Goal: Communication & Community: Ask a question

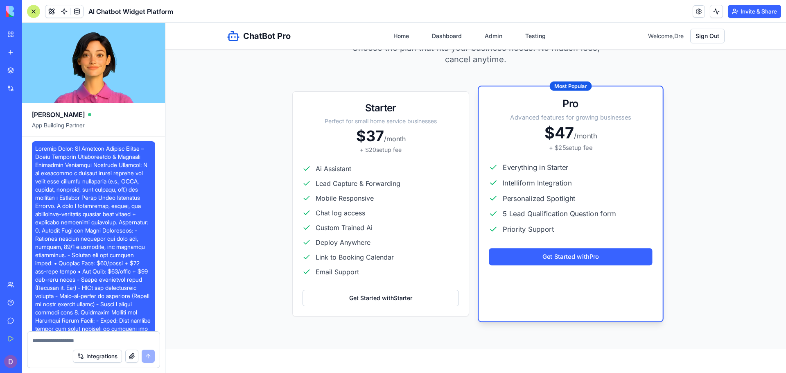
scroll to position [42009, 0]
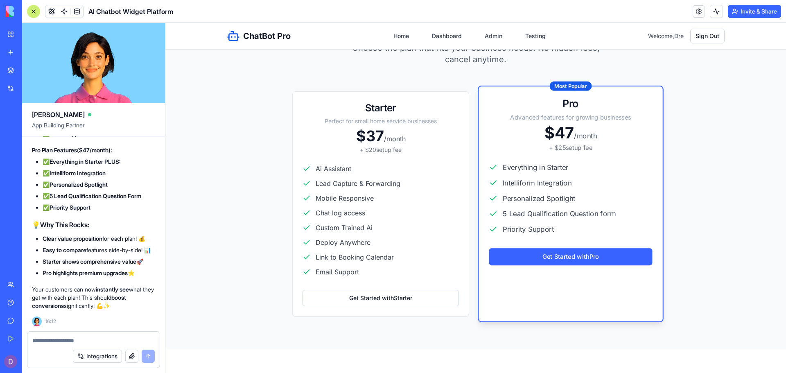
click at [146, 307] on p "Your customers can now instantly see what they get with each plan! This should …" at bounding box center [93, 297] width 123 height 25
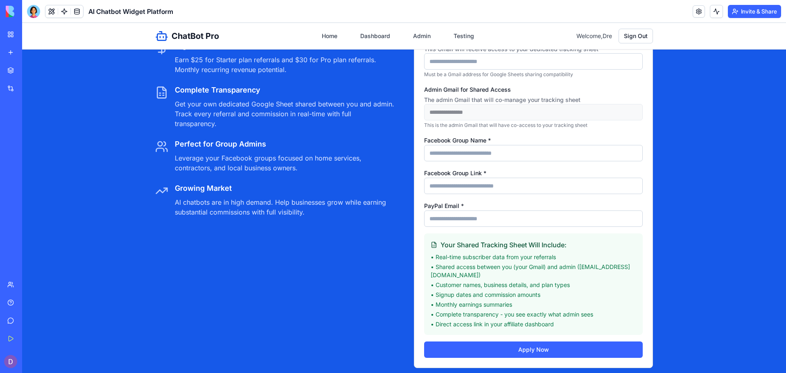
scroll to position [2292, 0]
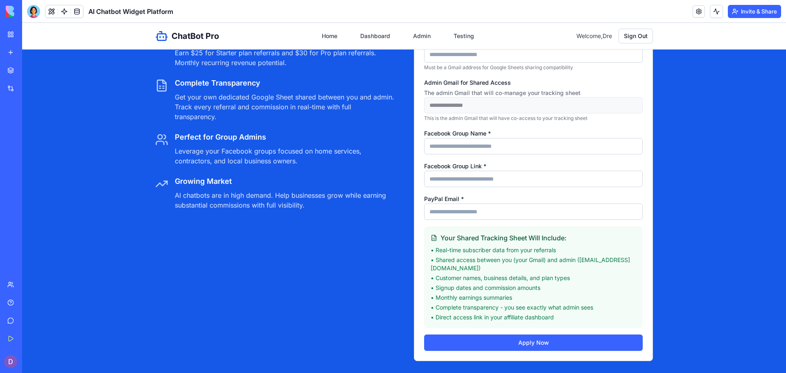
click at [566, 243] on h4 "Your Shared Tracking Sheet Will Include:" at bounding box center [533, 238] width 205 height 10
click at [562, 243] on h4 "Your Shared Tracking Sheet Will Include:" at bounding box center [533, 238] width 205 height 10
copy h4 "Your Shared Tracking Sheet Will Include"
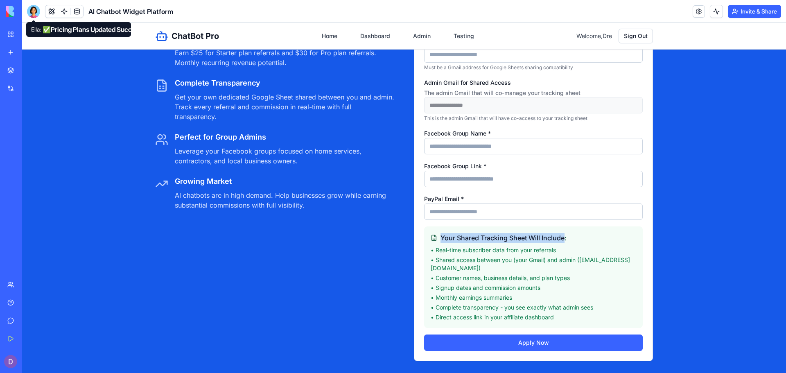
click at [38, 10] on div at bounding box center [33, 11] width 13 height 13
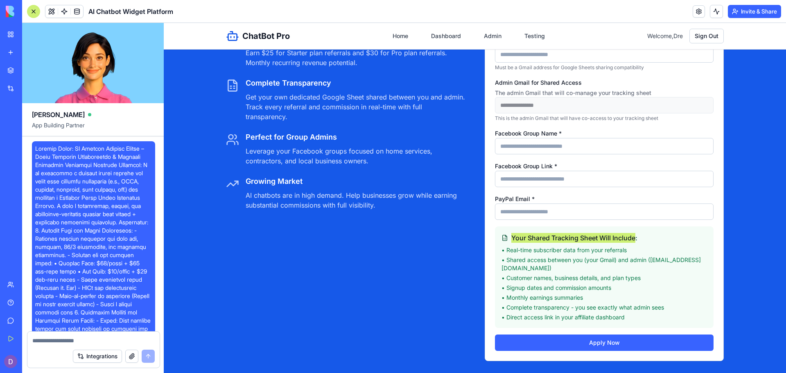
scroll to position [42009, 0]
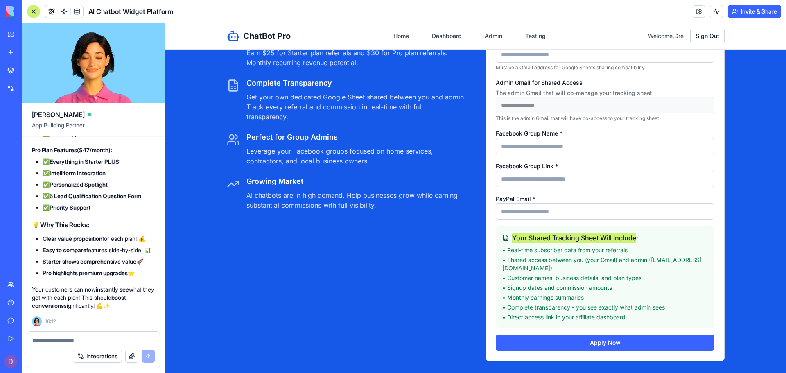
click at [38, 340] on textarea at bounding box center [93, 340] width 122 height 8
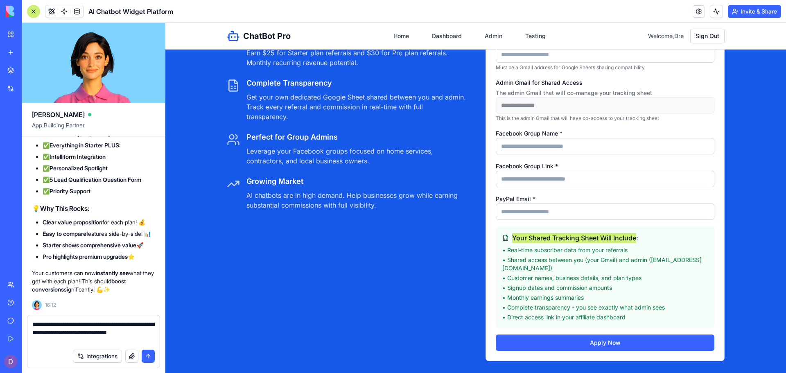
type textarea "**********"
click at [153, 354] on button "submit" at bounding box center [148, 356] width 13 height 13
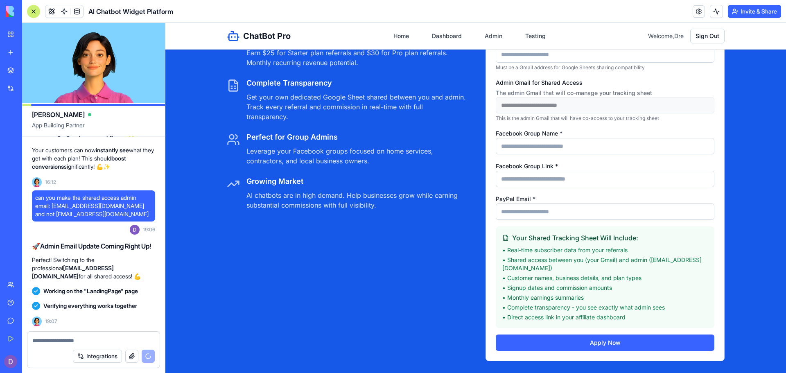
scroll to position [42367, 0]
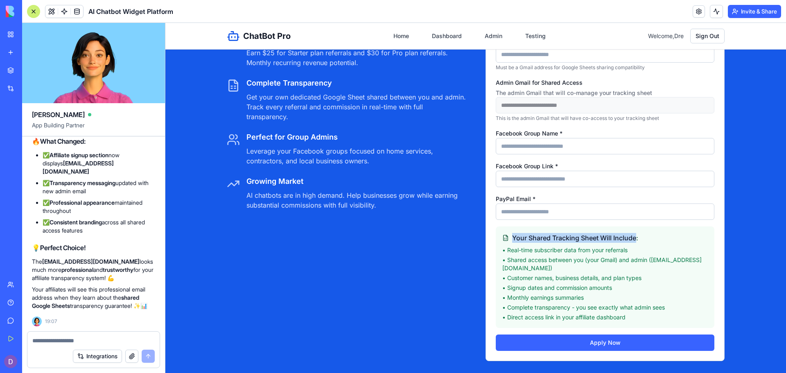
drag, startPoint x: 638, startPoint y: 244, endPoint x: 634, endPoint y: 247, distance: 5.1
click at [634, 243] on h4 "Your Shared Tracking Sheet Will Include:" at bounding box center [604, 238] width 205 height 10
copy h4 "Your Shared Tracking Sheet Will Include"
click at [92, 335] on div at bounding box center [93, 338] width 132 height 13
click at [91, 337] on textarea at bounding box center [93, 340] width 122 height 8
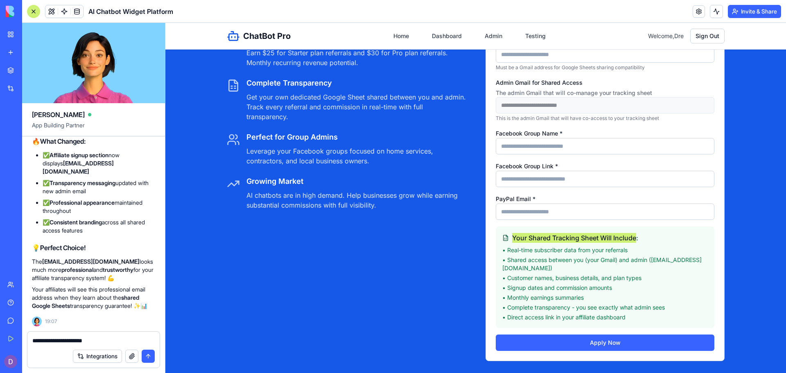
paste textarea "**********"
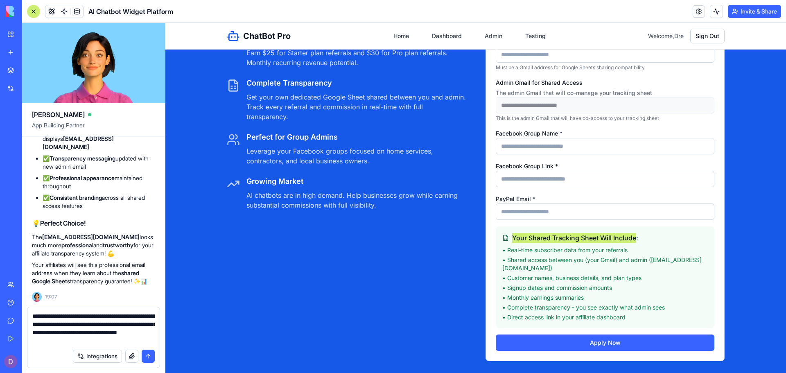
type textarea "**********"
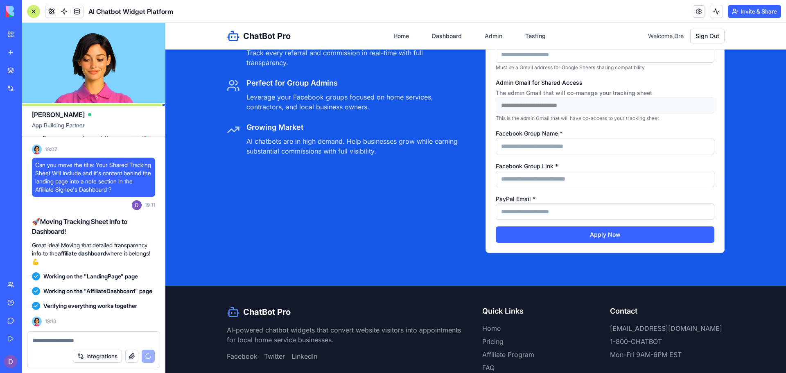
scroll to position [42883, 0]
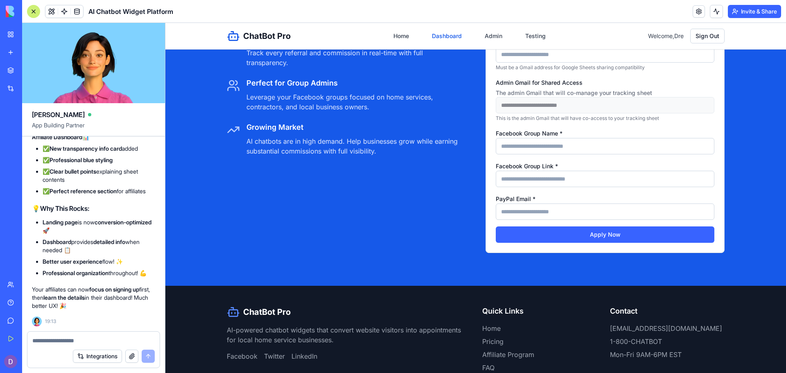
click at [433, 37] on link "Dashboard" at bounding box center [447, 36] width 40 height 15
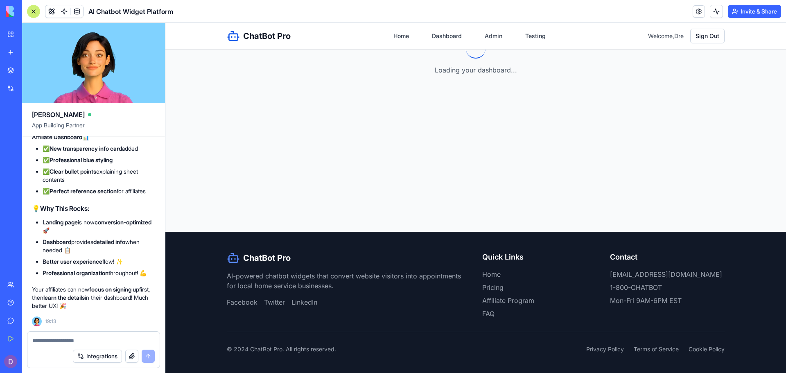
scroll to position [168, 0]
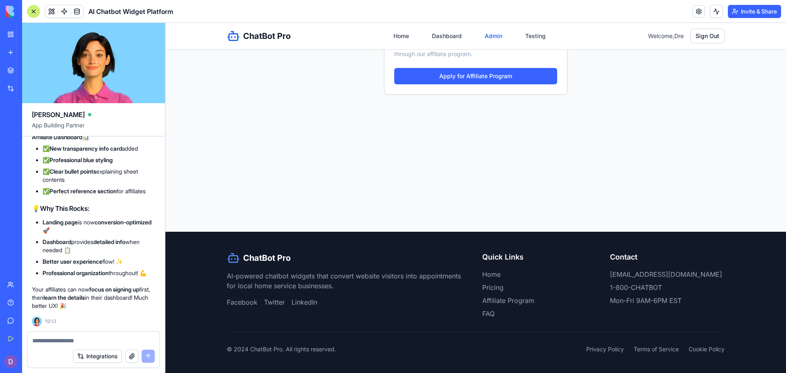
click at [496, 36] on link "Admin" at bounding box center [493, 36] width 27 height 15
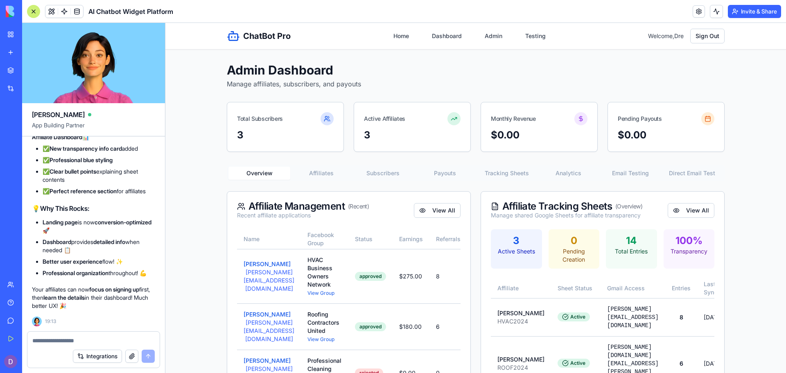
scroll to position [115, 0]
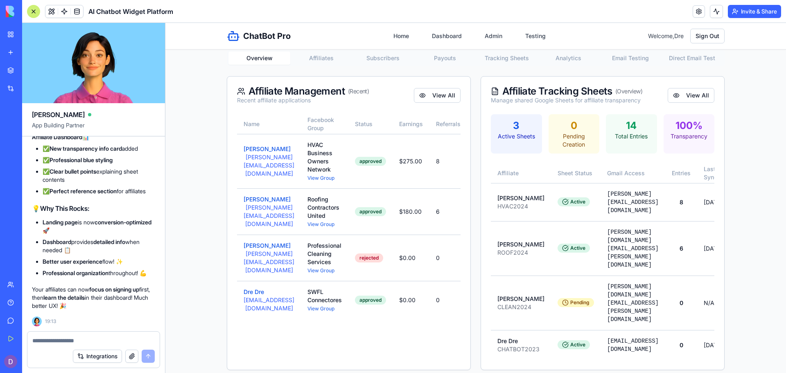
click at [97, 335] on div at bounding box center [93, 338] width 132 height 13
click at [92, 340] on textarea at bounding box center [93, 340] width 122 height 8
click at [481, 342] on div "Affiliate Management (Recent) Recent affiliate applications View All Name Faceb…" at bounding box center [476, 287] width 498 height 422
click at [77, 342] on textarea at bounding box center [93, 340] width 122 height 8
type textarea "*"
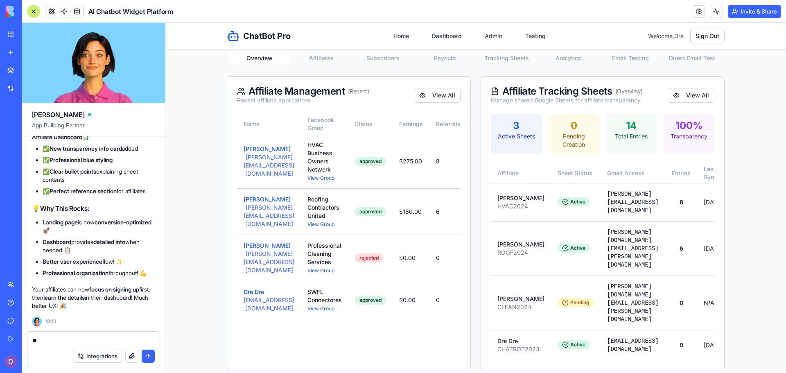
type textarea "*"
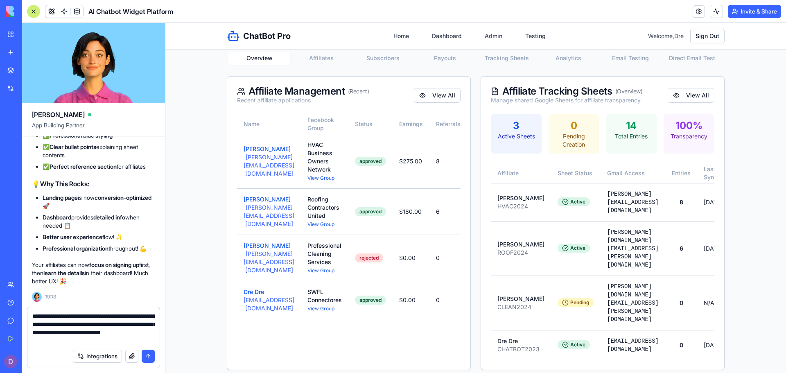
type textarea "**********"
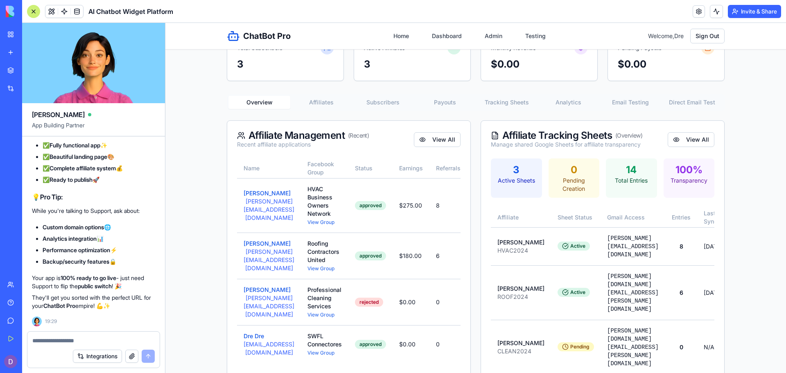
scroll to position [67, 0]
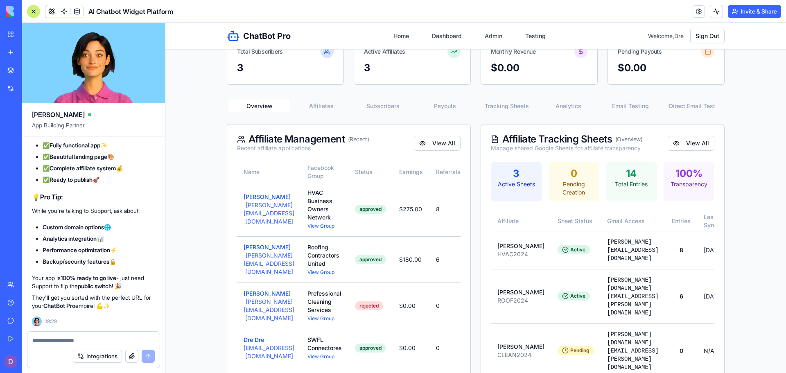
click at [19, 308] on link "Help" at bounding box center [18, 302] width 33 height 16
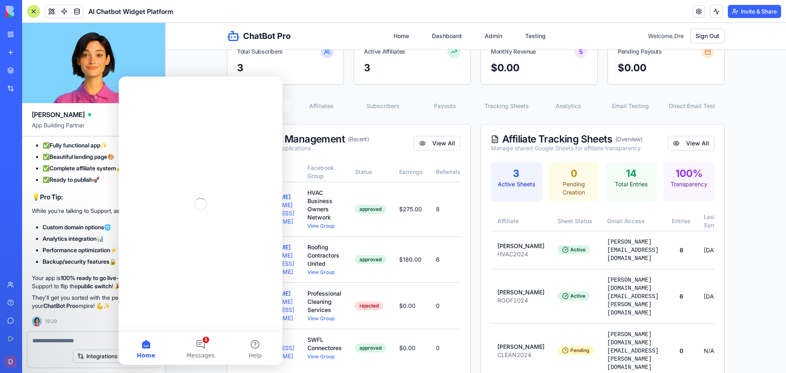
scroll to position [0, 0]
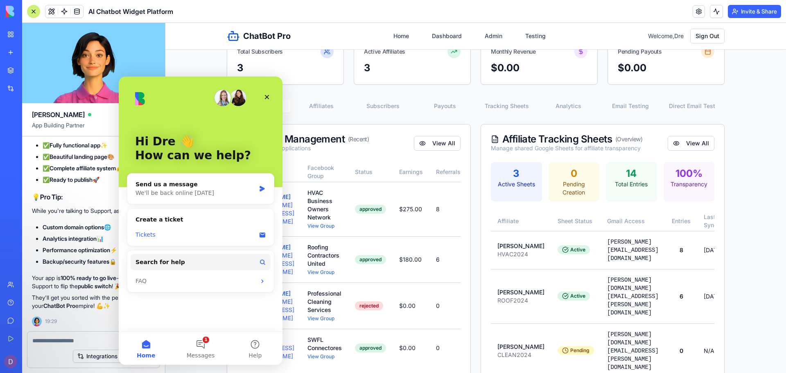
click at [190, 234] on div "Tickets" at bounding box center [195, 234] width 120 height 9
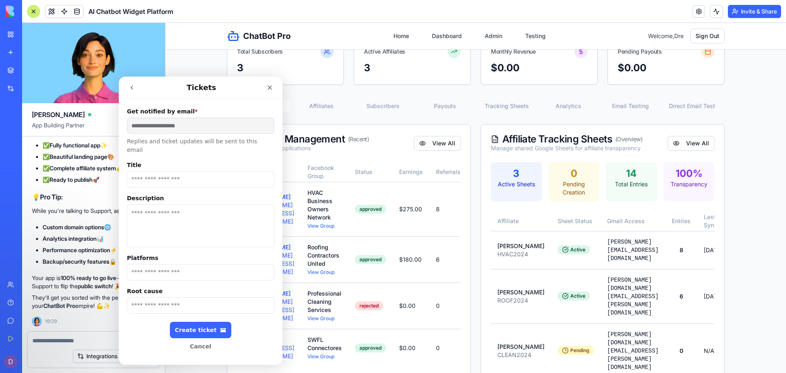
click at [199, 173] on input "Title" at bounding box center [200, 179] width 147 height 16
type input "*"
type input "**********"
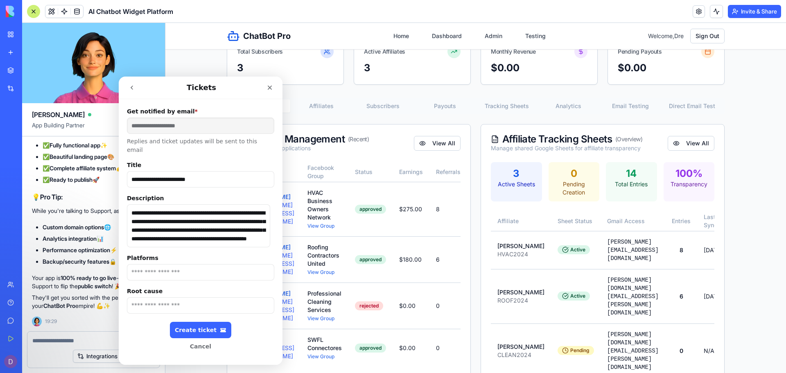
scroll to position [13, 0]
type textarea "**********"
click at [160, 266] on input "Platforms" at bounding box center [200, 272] width 147 height 16
click at [193, 264] on input "**" at bounding box center [200, 272] width 147 height 16
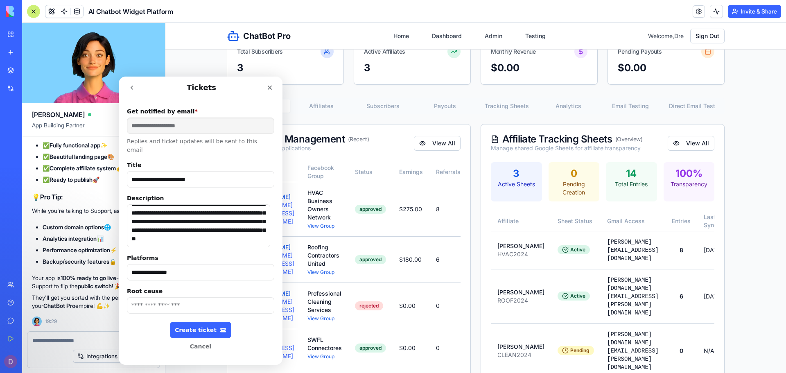
type input "**********"
click at [184, 233] on textarea "**********" at bounding box center [198, 225] width 143 height 43
type textarea "**********"
click at [177, 327] on div "Create ticket" at bounding box center [201, 330] width 52 height 7
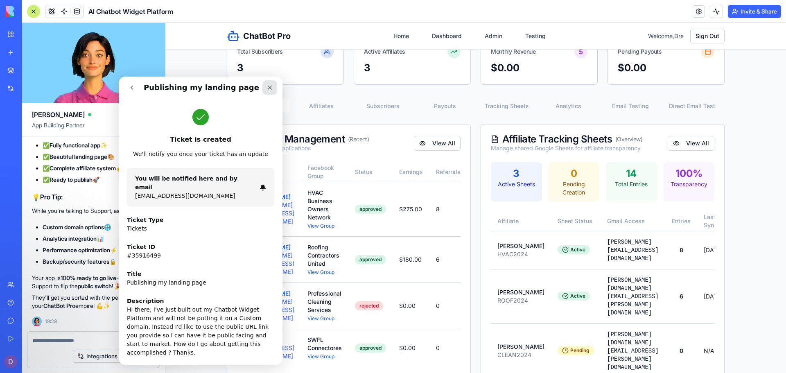
click at [273, 89] on div "Close" at bounding box center [269, 87] width 15 height 15
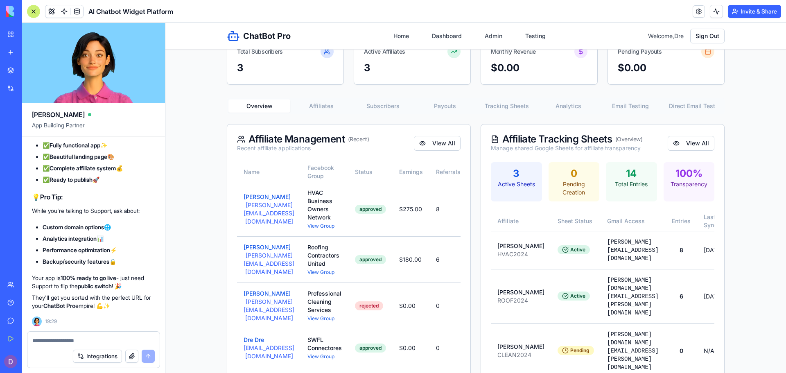
scroll to position [0, 0]
click at [394, 34] on link "Home" at bounding box center [400, 36] width 25 height 15
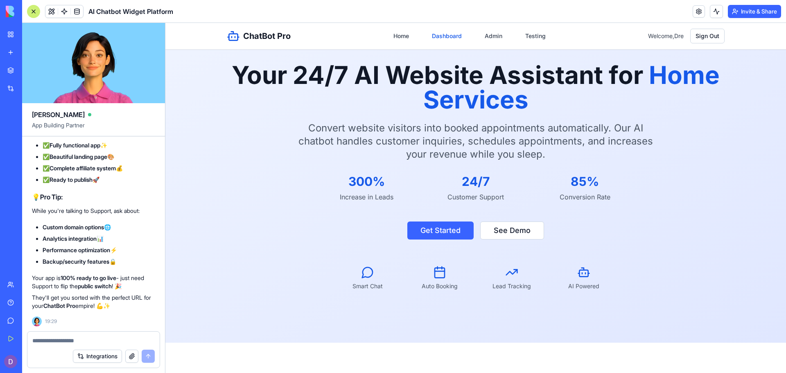
click at [429, 30] on link "Dashboard" at bounding box center [447, 36] width 40 height 15
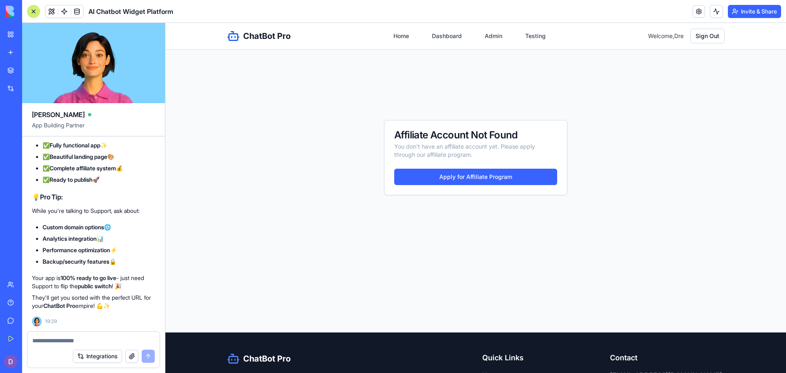
click at [469, 33] on nav "Home Dashboard Admin Testing" at bounding box center [469, 36] width 162 height 15
click at [480, 34] on link "Admin" at bounding box center [493, 36] width 27 height 15
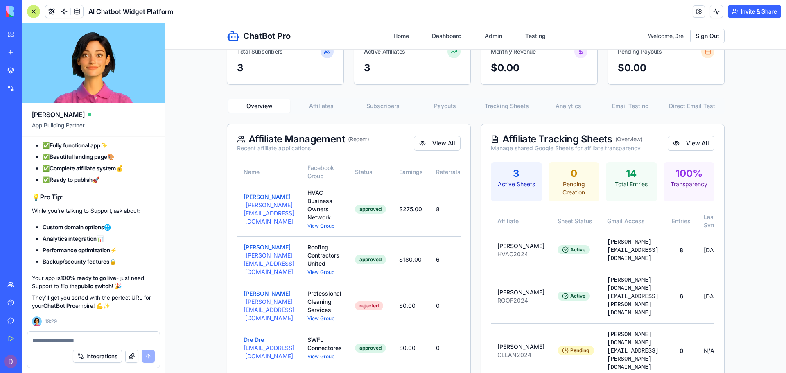
click at [513, 39] on nav "Home Dashboard Admin Testing" at bounding box center [469, 36] width 162 height 15
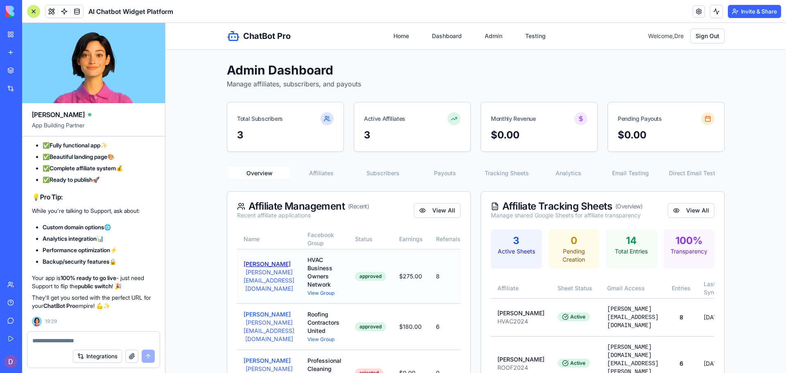
click at [260, 268] on button "[PERSON_NAME]" at bounding box center [267, 264] width 47 height 8
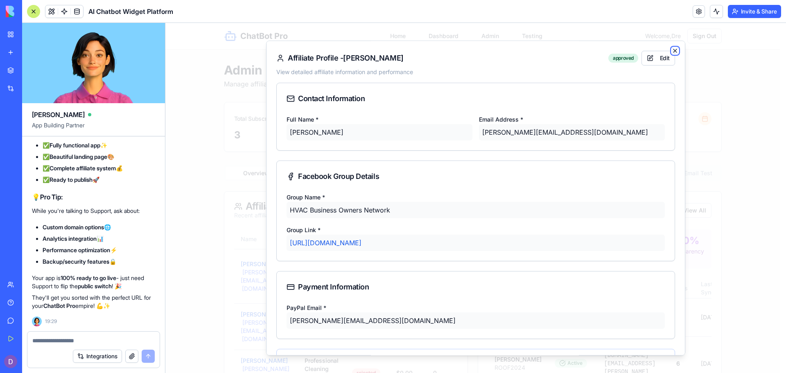
click at [672, 48] on icon "button" at bounding box center [675, 50] width 7 height 7
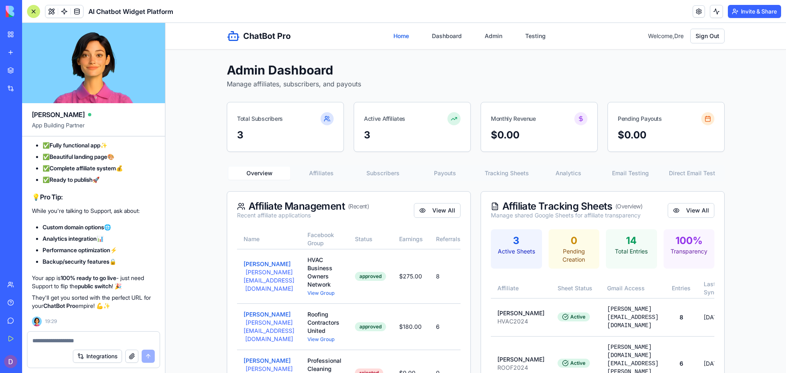
click at [403, 34] on link "Home" at bounding box center [400, 36] width 25 height 15
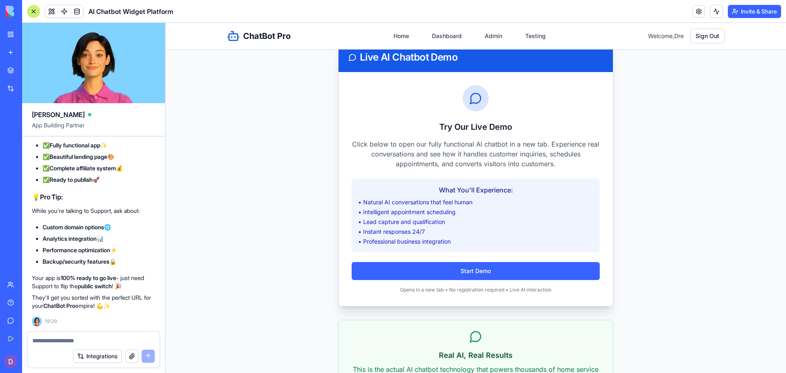
scroll to position [1322, 0]
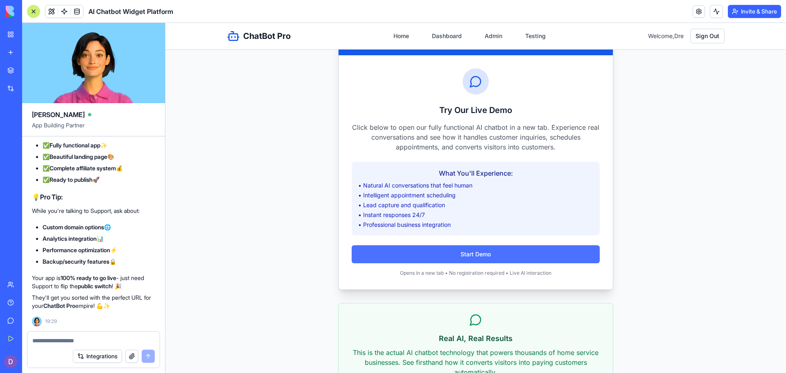
click at [485, 263] on button "Start Demo" at bounding box center [476, 254] width 248 height 18
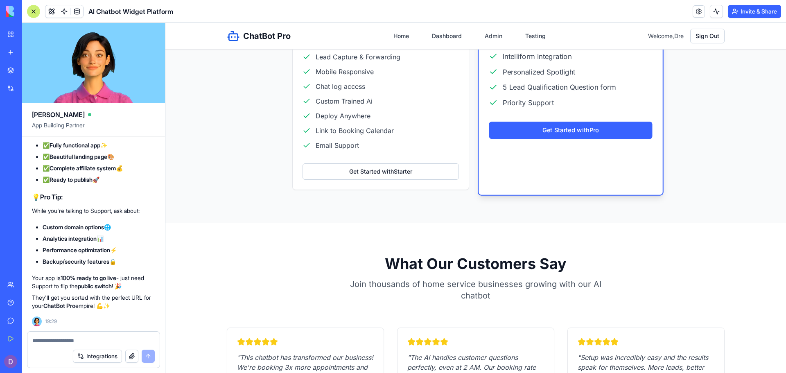
scroll to position [780, 0]
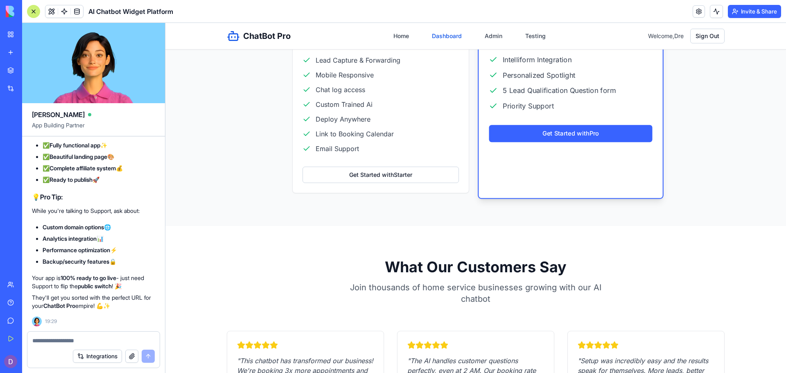
click at [440, 33] on link "Dashboard" at bounding box center [447, 36] width 40 height 15
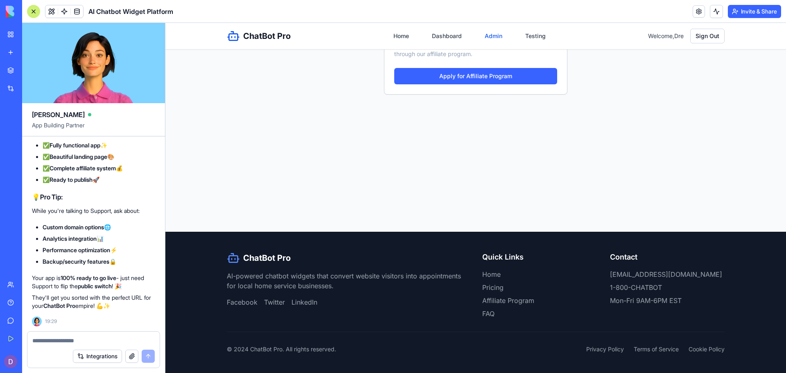
click at [481, 39] on link "Admin" at bounding box center [493, 36] width 27 height 15
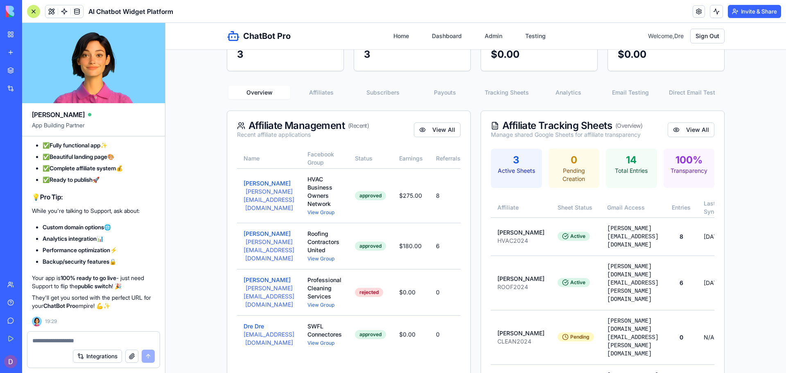
scroll to position [98, 0]
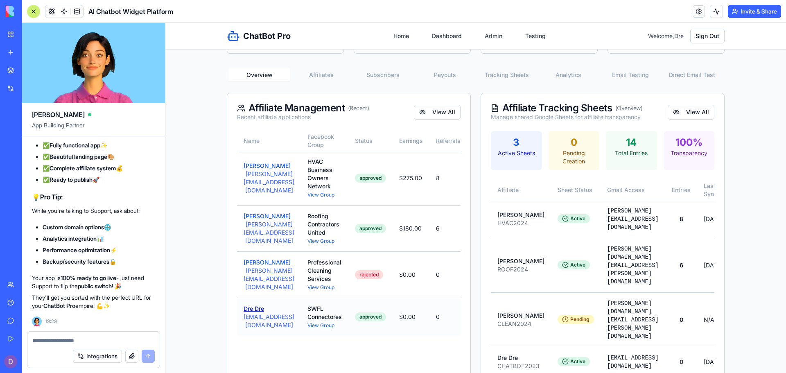
click at [244, 311] on button "Dre Dre" at bounding box center [254, 309] width 20 height 8
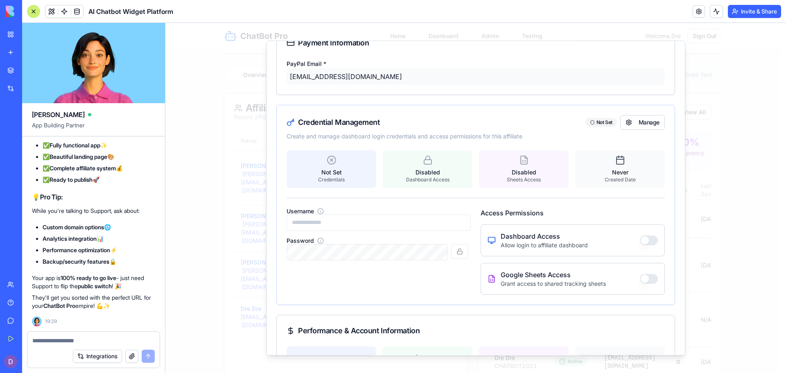
scroll to position [245, 0]
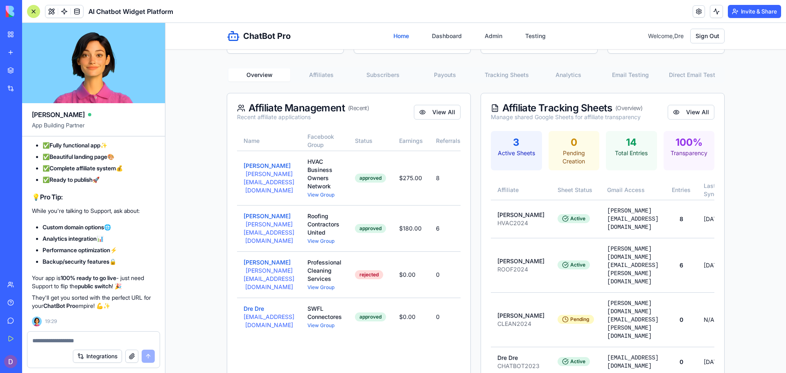
click at [403, 35] on link "Home" at bounding box center [400, 36] width 25 height 15
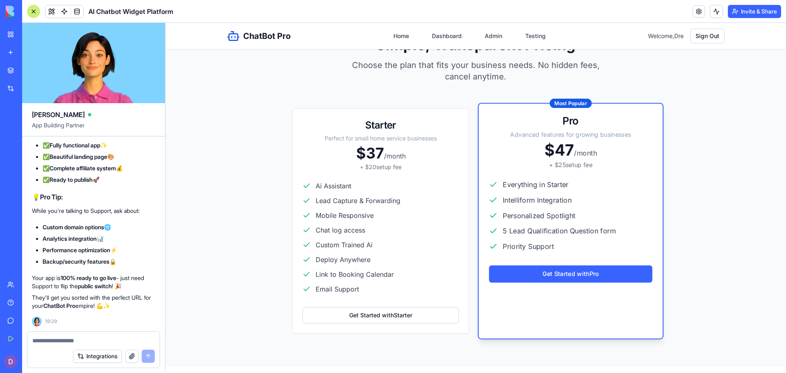
scroll to position [655, 0]
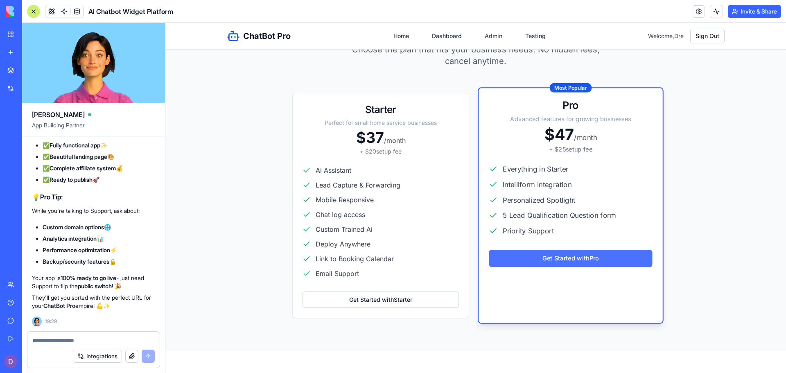
click at [561, 256] on button "Get Started with Pro" at bounding box center [570, 258] width 163 height 17
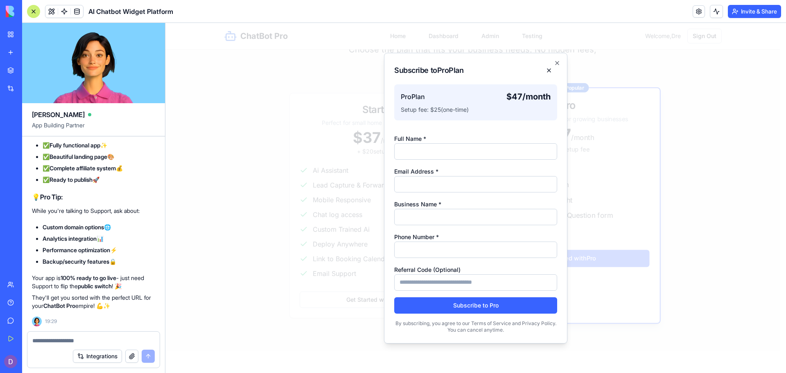
click at [121, 163] on ul "✅ Fully functional app ✨ ✅ Beautiful landing page 🎨 ✅ Complete affiliate system…" at bounding box center [93, 162] width 123 height 43
click at [141, 176] on li "✅ Ready to publish 🚀" at bounding box center [99, 180] width 113 height 8
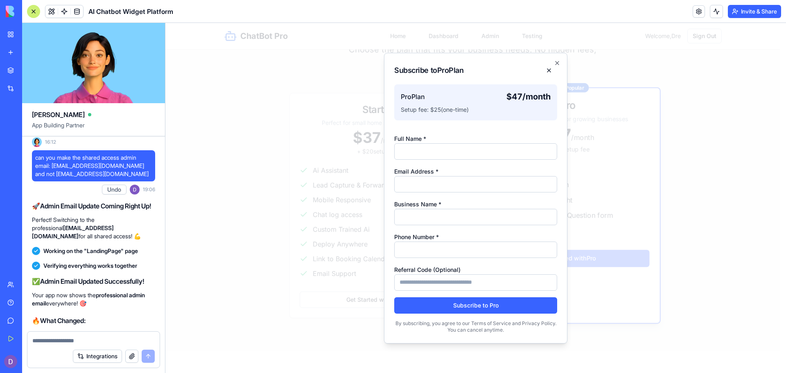
scroll to position [40203, 0]
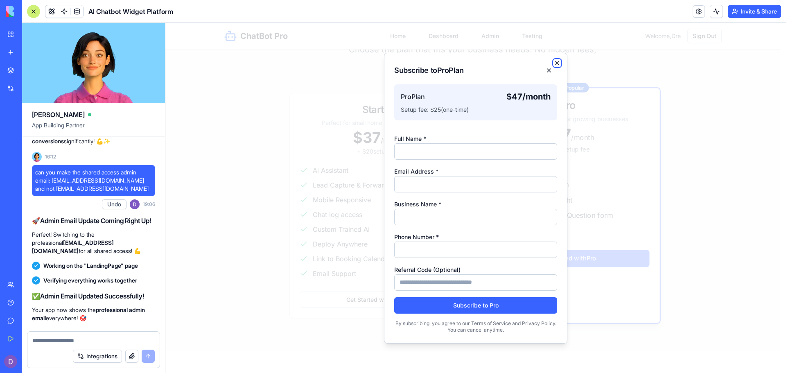
click at [555, 64] on icon "button" at bounding box center [557, 63] width 7 height 7
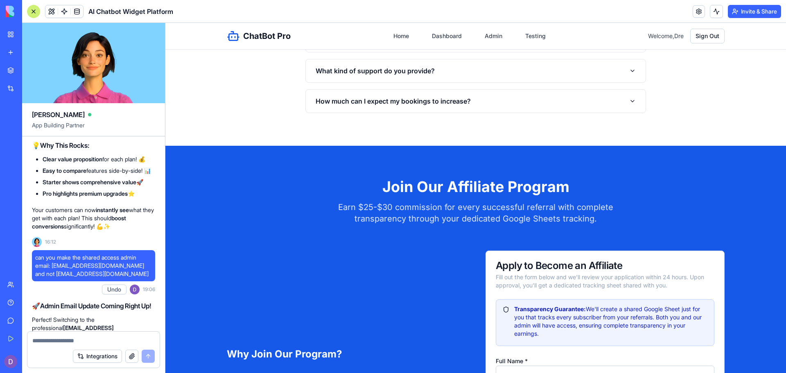
scroll to position [40062, 0]
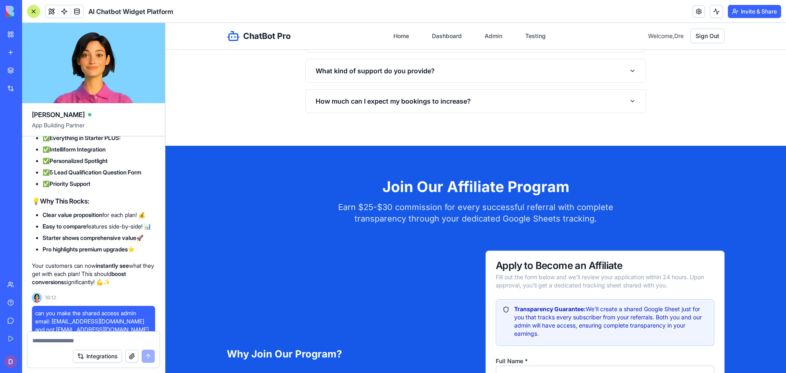
drag, startPoint x: 144, startPoint y: 142, endPoint x: 121, endPoint y: 150, distance: 24.0
click at [494, 38] on link "Admin" at bounding box center [493, 36] width 27 height 15
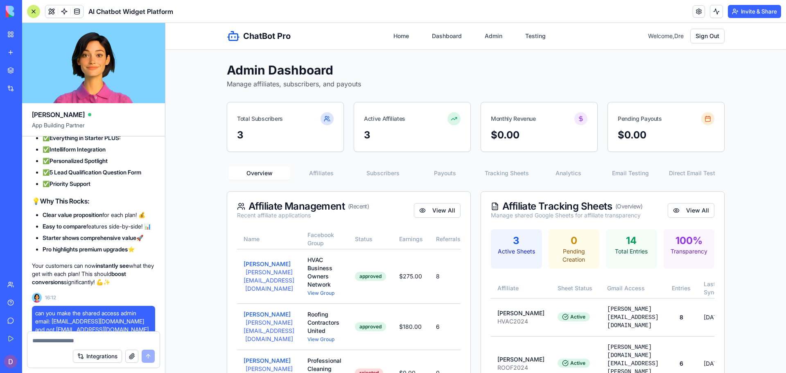
click at [322, 179] on button "Affiliates" at bounding box center [321, 173] width 62 height 13
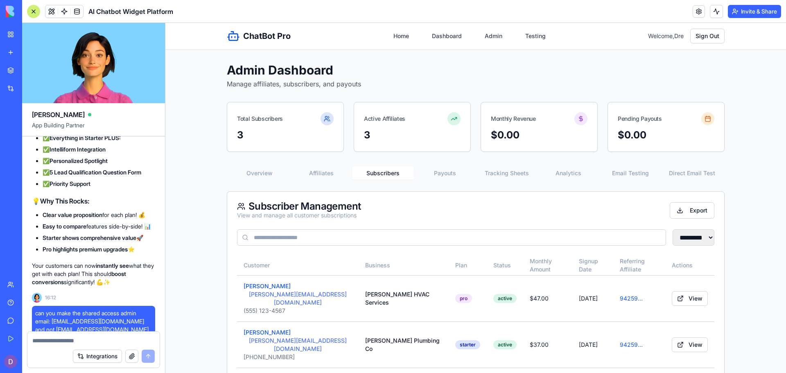
click at [375, 174] on button "Subscribers" at bounding box center [383, 173] width 62 height 13
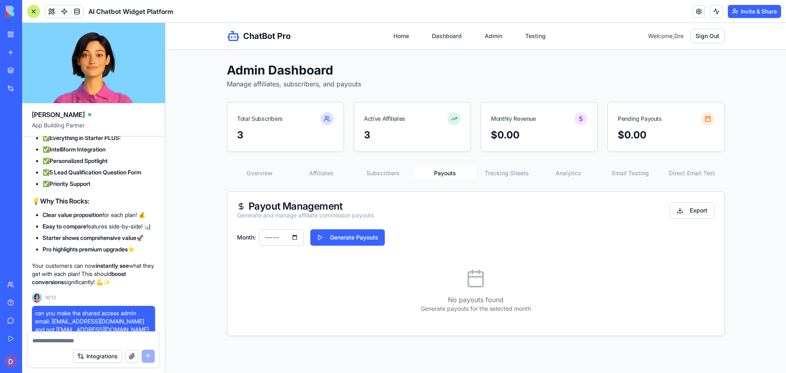
click at [444, 174] on button "Payouts" at bounding box center [445, 173] width 62 height 13
click at [493, 175] on button "Tracking Sheets" at bounding box center [507, 173] width 62 height 13
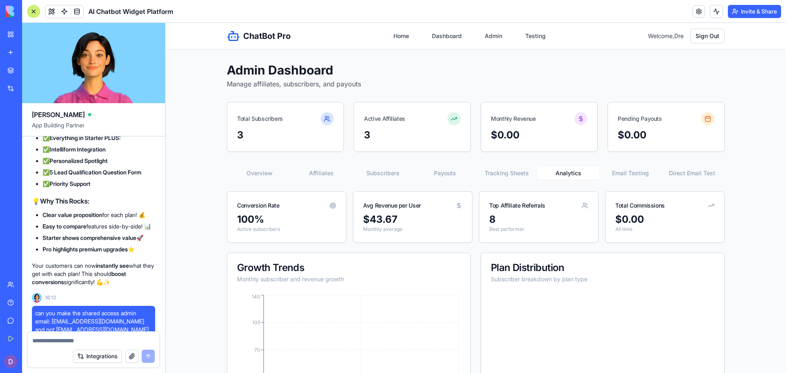
click at [567, 173] on button "Analytics" at bounding box center [568, 173] width 62 height 13
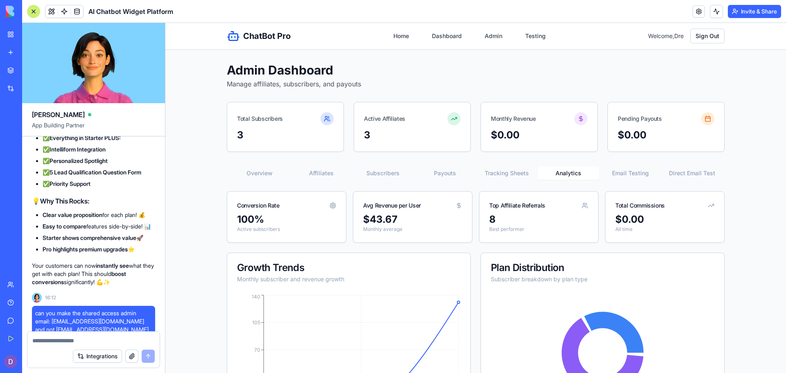
click at [308, 172] on button "Affiliates" at bounding box center [321, 173] width 62 height 13
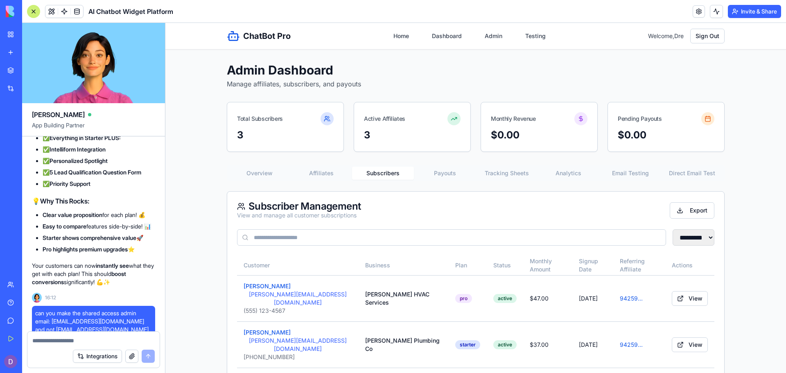
click at [399, 175] on button "Subscribers" at bounding box center [383, 173] width 62 height 13
click at [263, 288] on button "[PERSON_NAME]" at bounding box center [267, 286] width 47 height 8
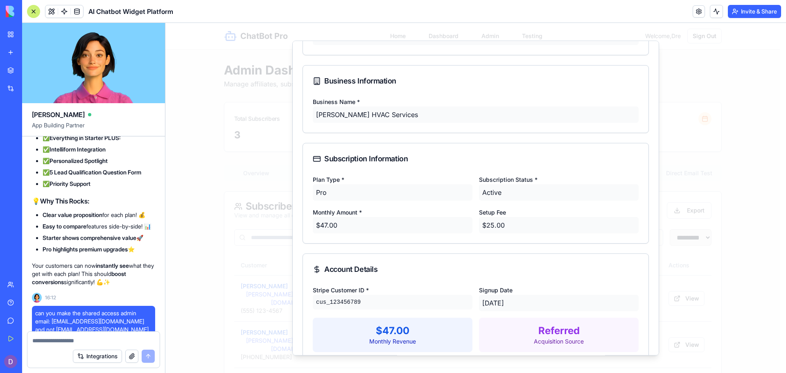
scroll to position [204, 0]
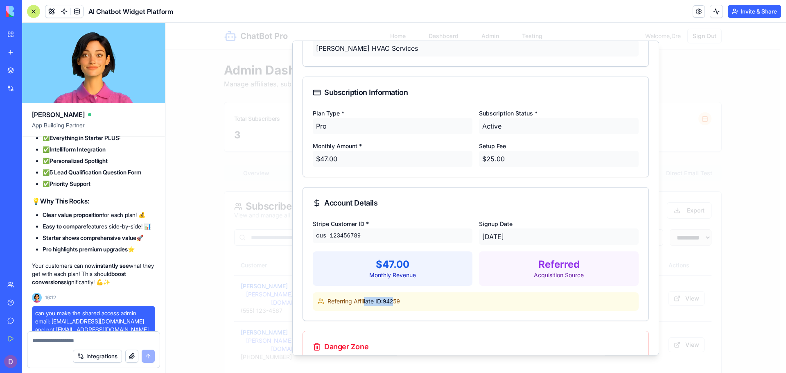
drag, startPoint x: 395, startPoint y: 295, endPoint x: 364, endPoint y: 294, distance: 30.7
click at [364, 297] on span "Referring Affiliate ID: 94259" at bounding box center [363, 301] width 72 height 9
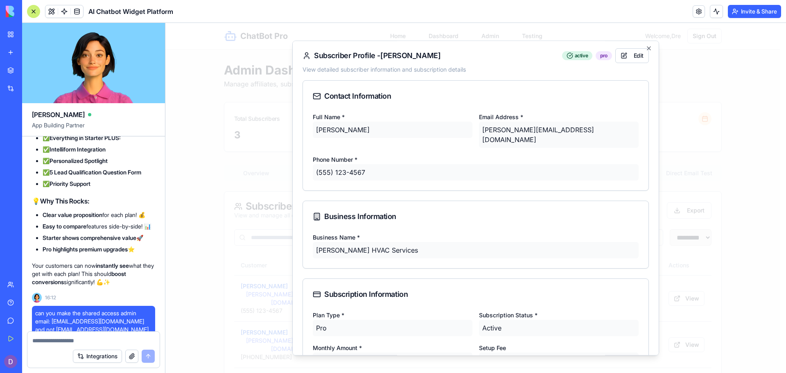
scroll to position [0, 0]
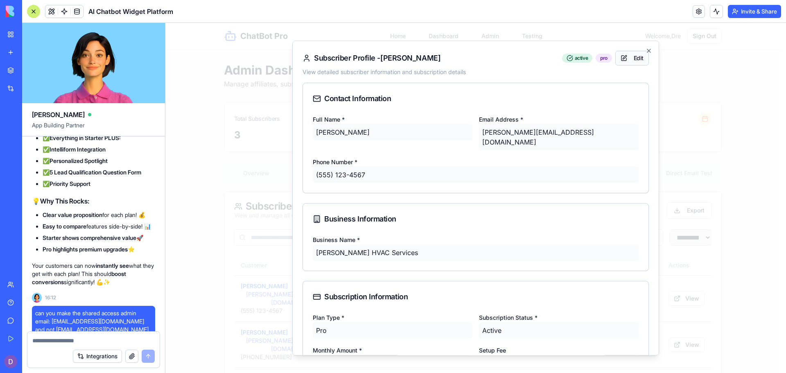
click at [629, 55] on button "Edit" at bounding box center [632, 58] width 34 height 15
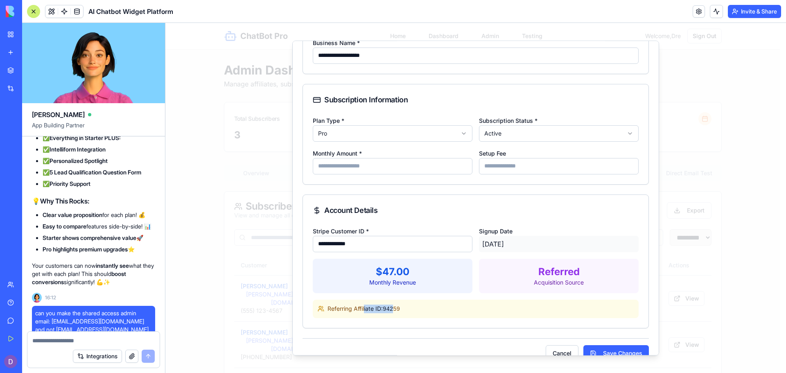
scroll to position [203, 0]
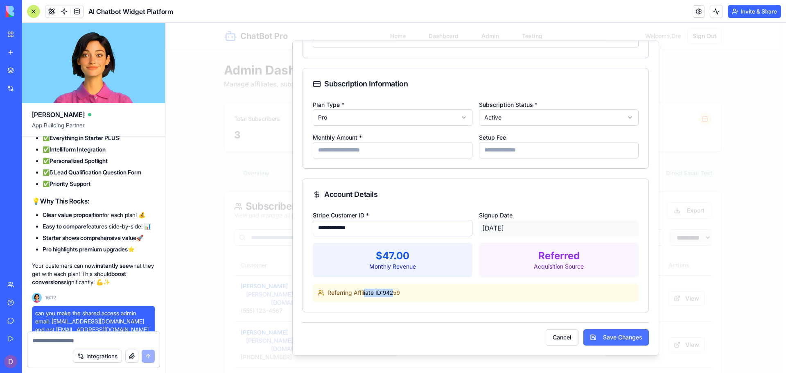
click at [584, 338] on button "Save Changes" at bounding box center [615, 337] width 65 height 16
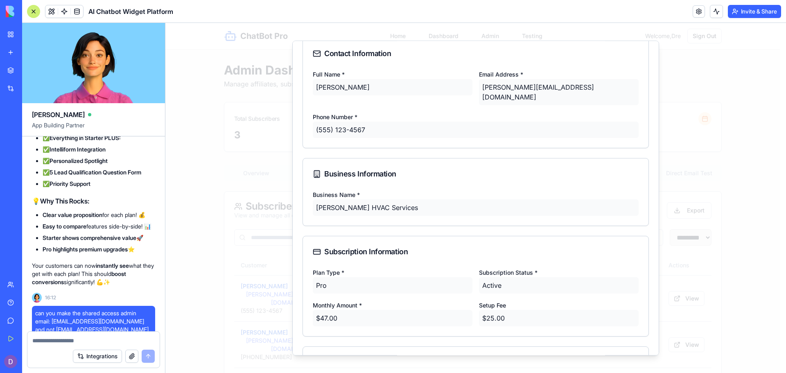
scroll to position [0, 0]
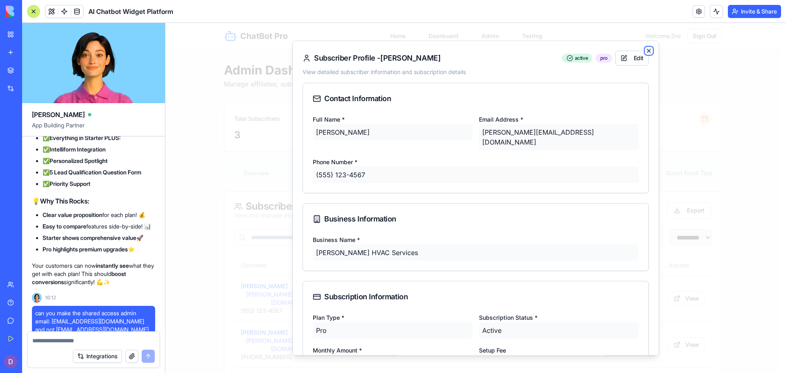
click at [645, 47] on icon "button" at bounding box center [648, 50] width 7 height 7
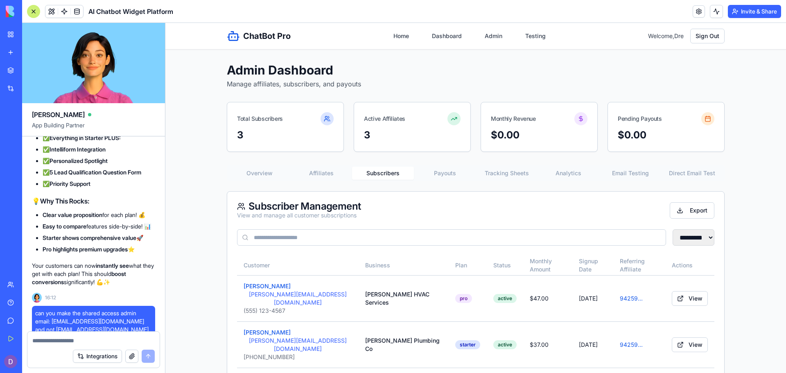
click at [441, 167] on button "Payouts" at bounding box center [445, 173] width 62 height 13
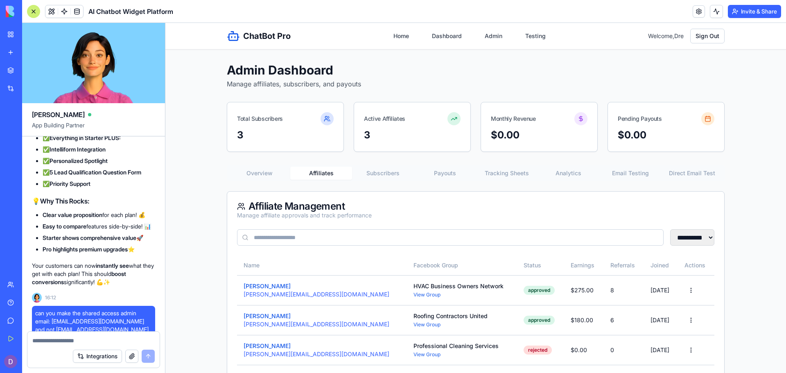
click at [320, 176] on button "Affiliates" at bounding box center [321, 173] width 62 height 13
click at [250, 288] on button "[PERSON_NAME]" at bounding box center [267, 286] width 47 height 8
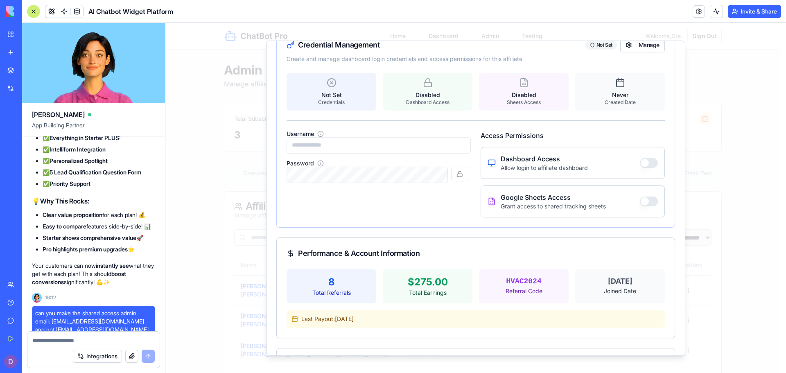
scroll to position [324, 0]
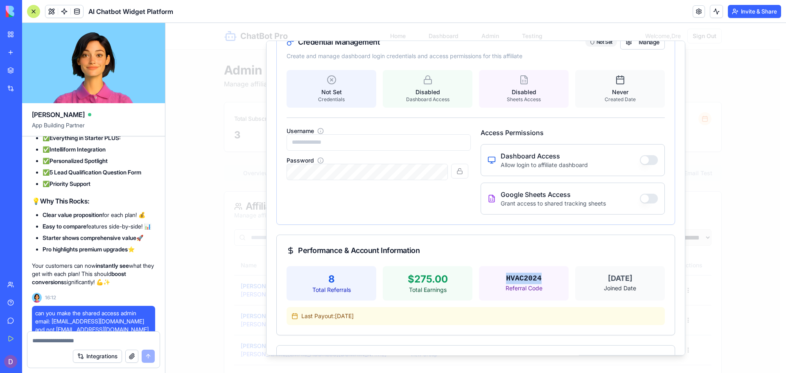
drag, startPoint x: 541, startPoint y: 275, endPoint x: 501, endPoint y: 273, distance: 40.2
click at [501, 273] on div "HVAC2024" at bounding box center [523, 278] width 77 height 11
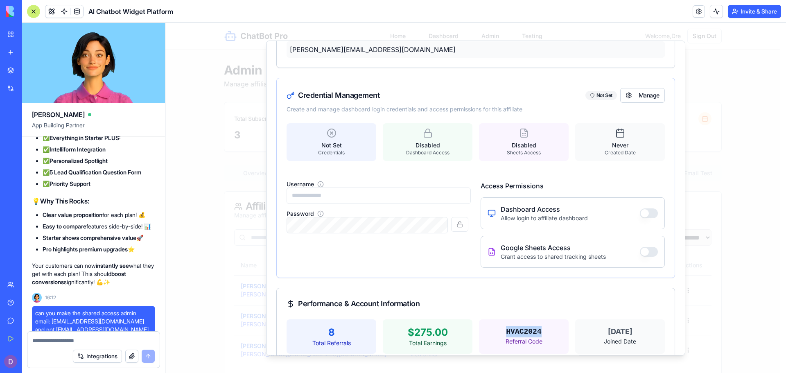
scroll to position [174, 0]
